Goal: Task Accomplishment & Management: Manage account settings

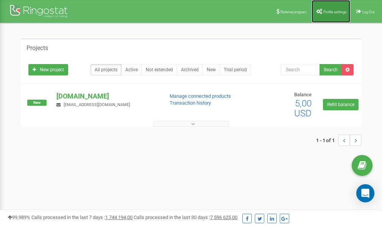
click at [330, 11] on span "Profile settings" at bounding box center [334, 12] width 23 height 4
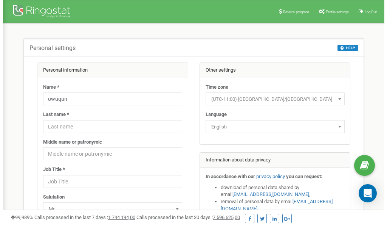
scroll to position [38, 0]
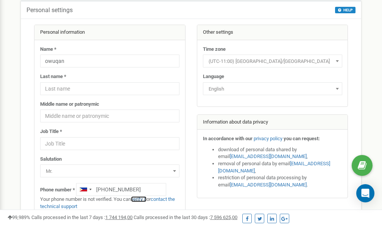
click at [142, 199] on link "verify it" at bounding box center [139, 199] width 16 height 6
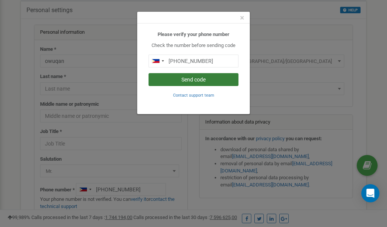
click at [187, 79] on button "Send code" at bounding box center [194, 79] width 90 height 13
